Goal: Find specific page/section: Find specific page/section

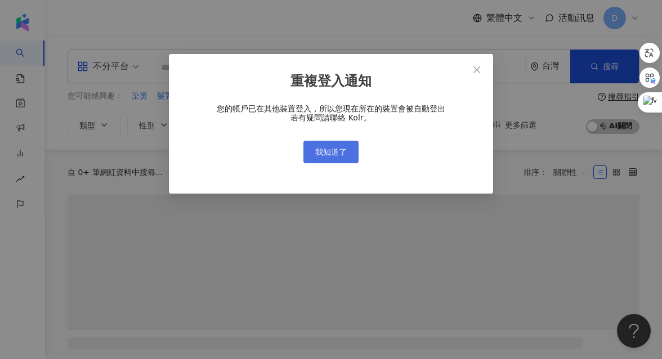
click at [348, 156] on button "我知道了" at bounding box center [330, 152] width 55 height 23
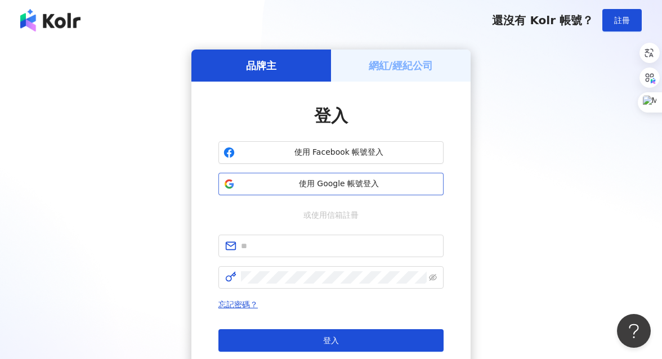
click at [336, 180] on span "使用 Google 帳號登入" at bounding box center [338, 183] width 199 height 11
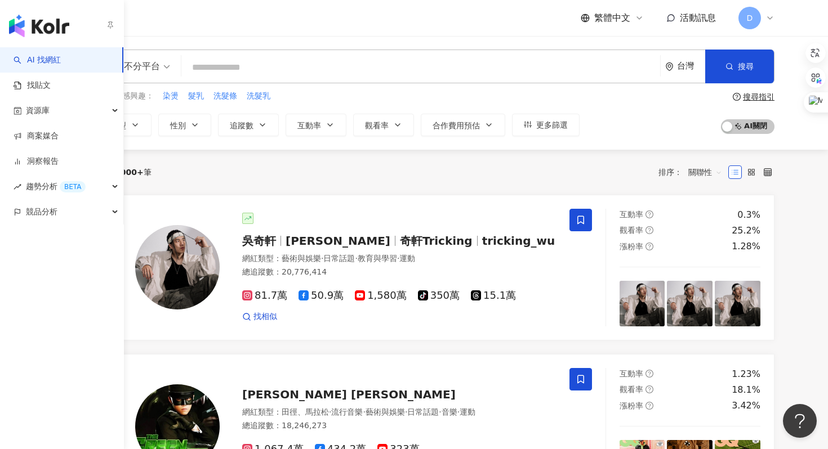
click at [32, 65] on link "AI 找網紅" at bounding box center [37, 60] width 47 height 11
click at [36, 60] on link "AI 找網紅" at bounding box center [37, 60] width 47 height 11
click at [37, 60] on link "AI 找網紅" at bounding box center [37, 60] width 47 height 11
click at [51, 91] on link "找貼文" at bounding box center [32, 85] width 37 height 11
